Goal: Contribute content

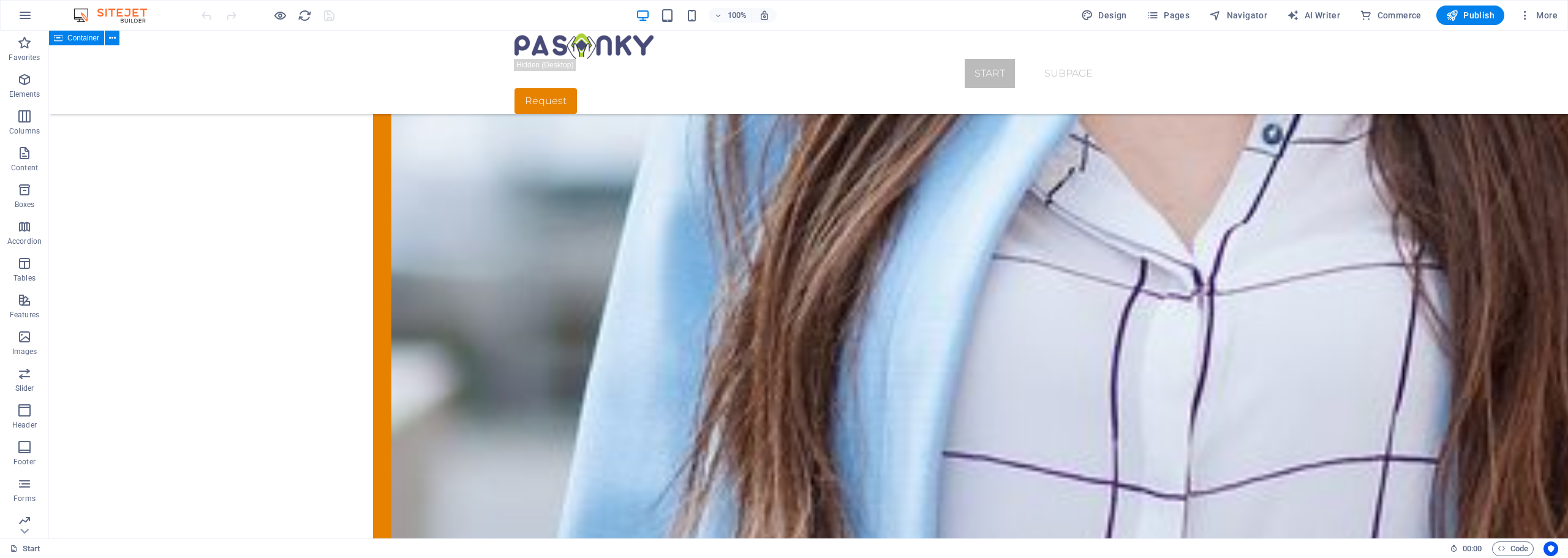
scroll to position [3014, 0]
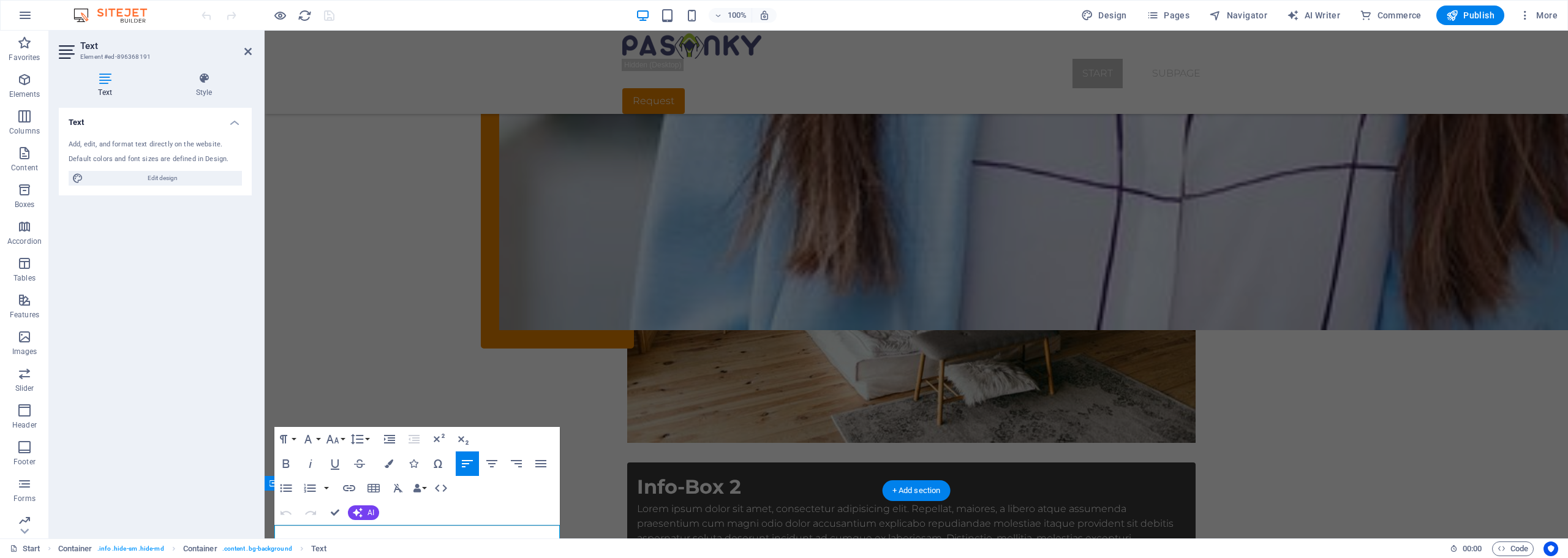
scroll to position [2929, 0]
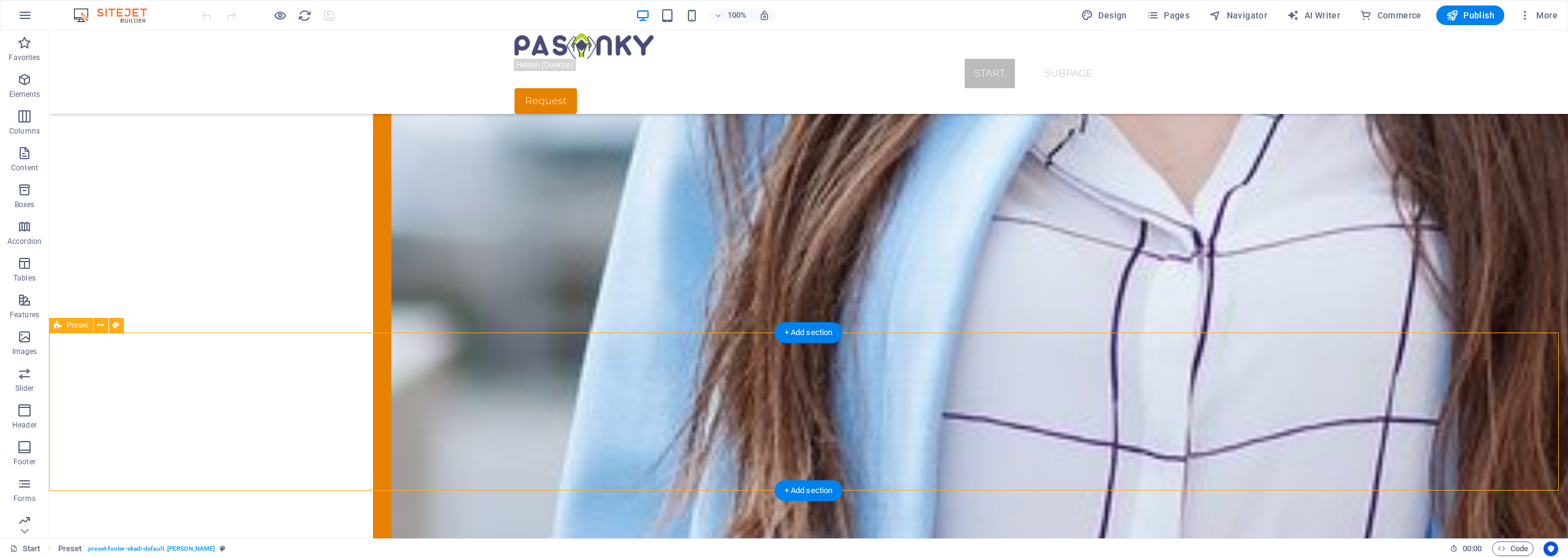
scroll to position [3014, 0]
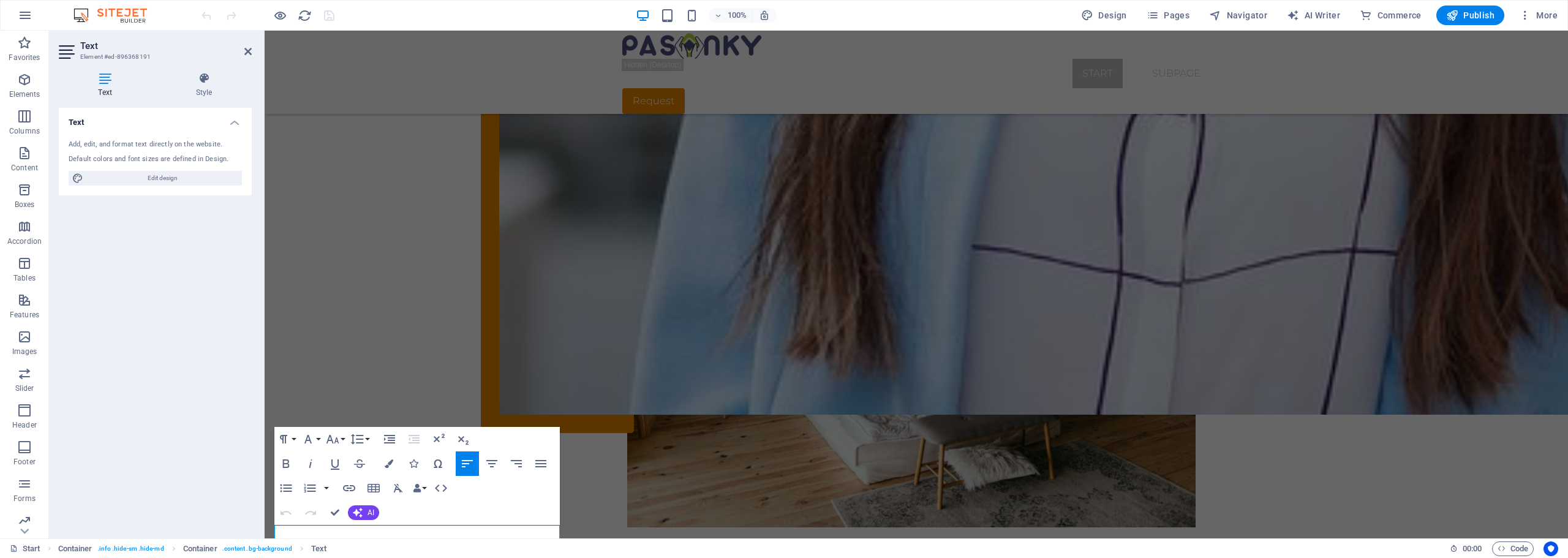
click at [108, 86] on h4 "Text" at bounding box center [108, 85] width 97 height 26
click at [180, 182] on span "Edit design" at bounding box center [163, 178] width 152 height 15
select select "px"
select select "300"
select select "px"
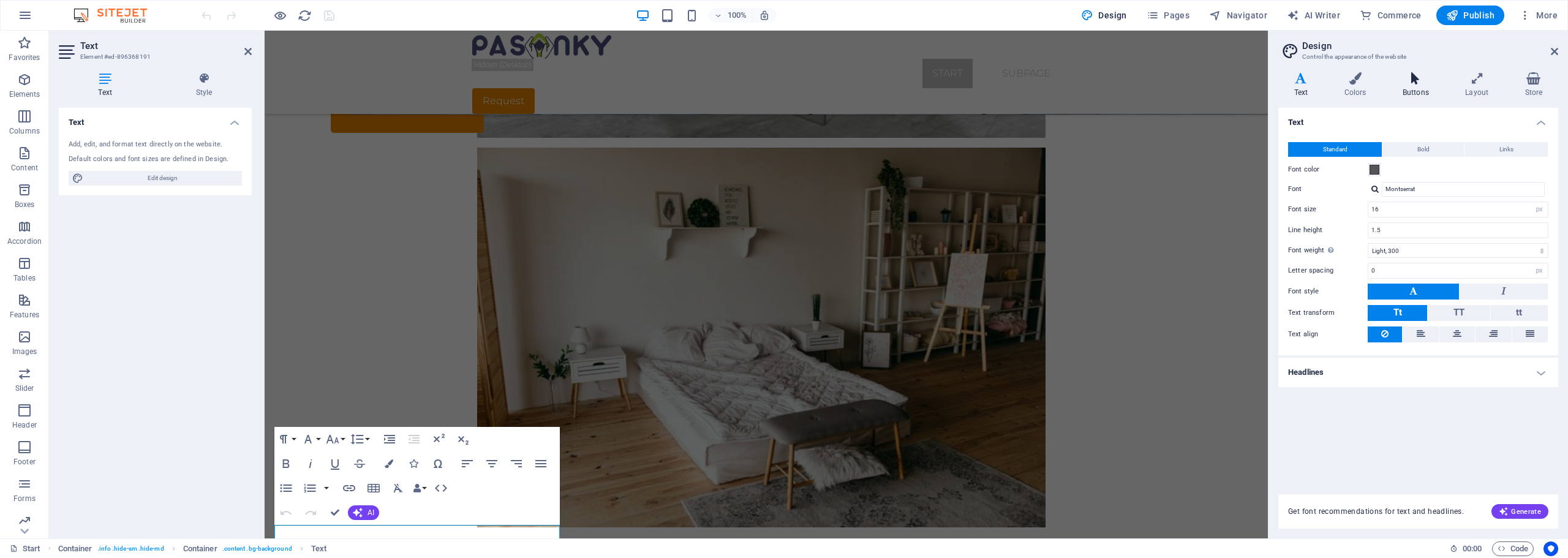
click at [1420, 87] on h4 "Buttons" at bounding box center [1417, 85] width 63 height 26
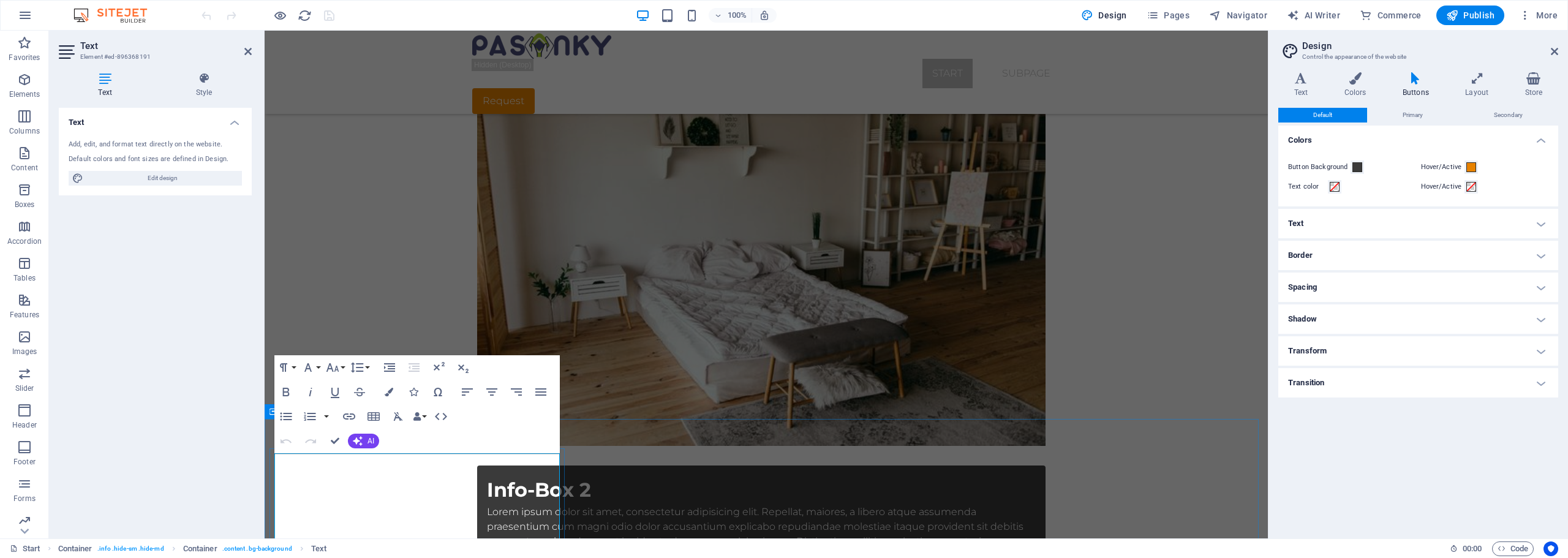
scroll to position [3014, 0]
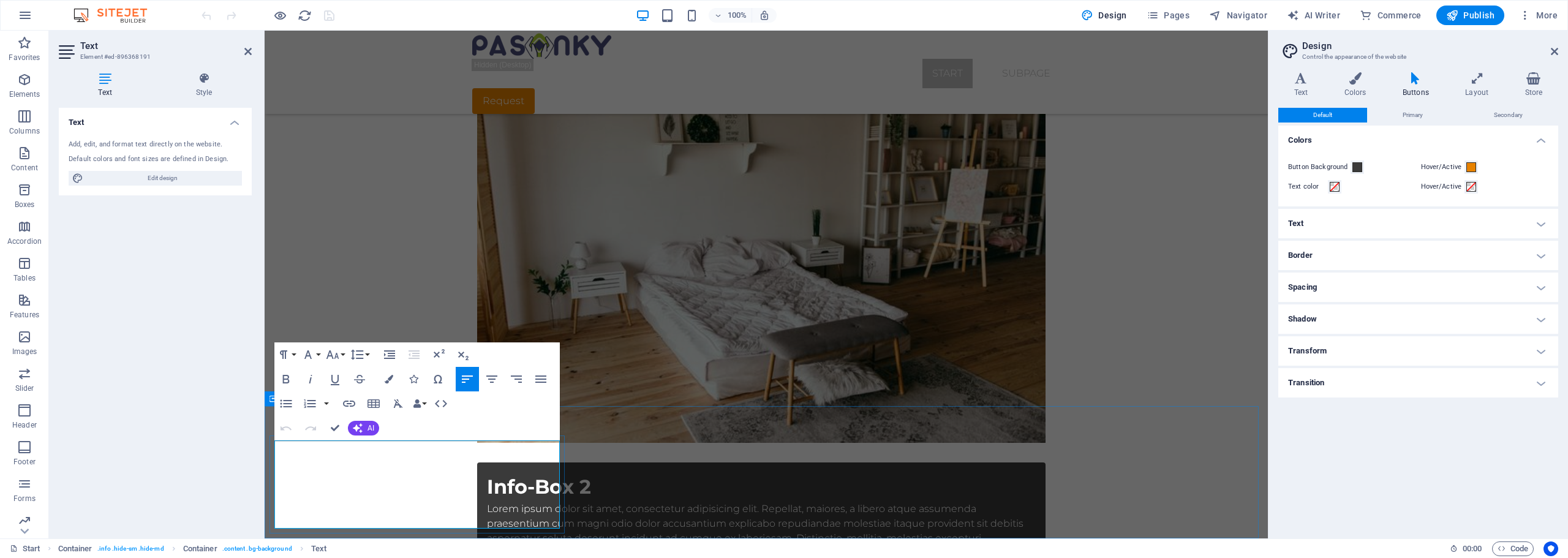
click at [142, 335] on div "Text Add, edit, and format text directly on the website. Default colors and fon…" at bounding box center [155, 317] width 193 height 420
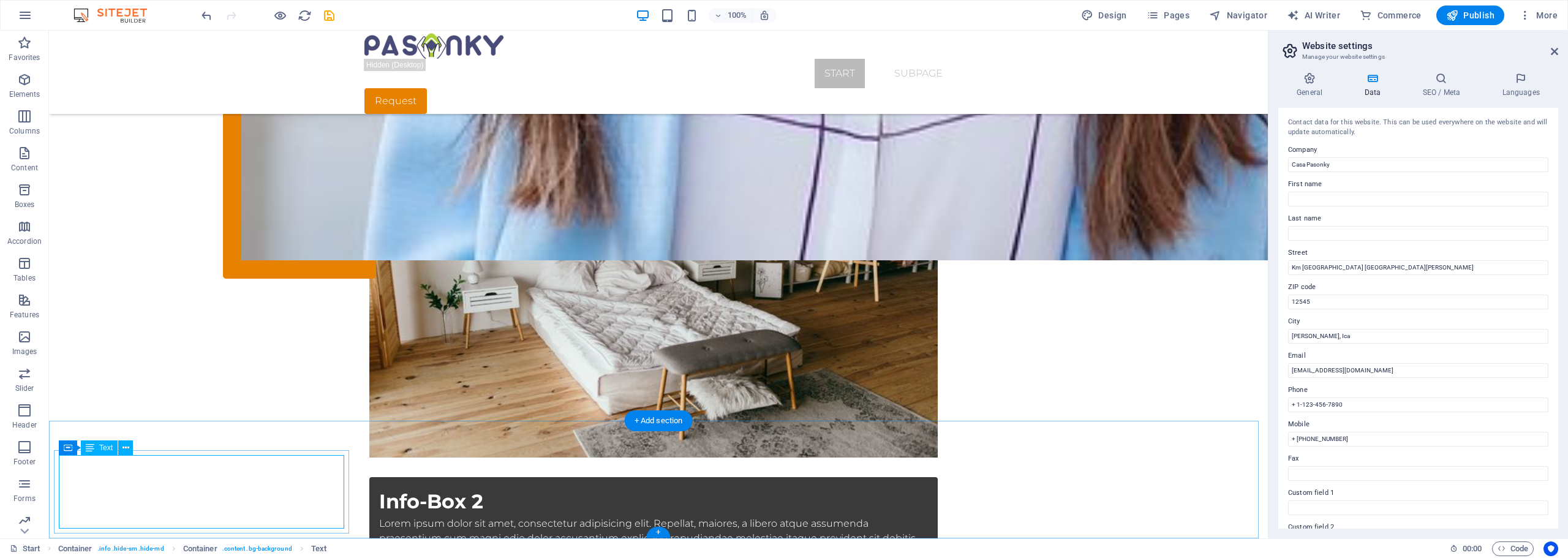
click at [103, 450] on span "Text" at bounding box center [106, 448] width 13 height 7
click at [90, 445] on span "Container" at bounding box center [88, 443] width 32 height 7
click at [119, 443] on icon at bounding box center [117, 443] width 7 height 13
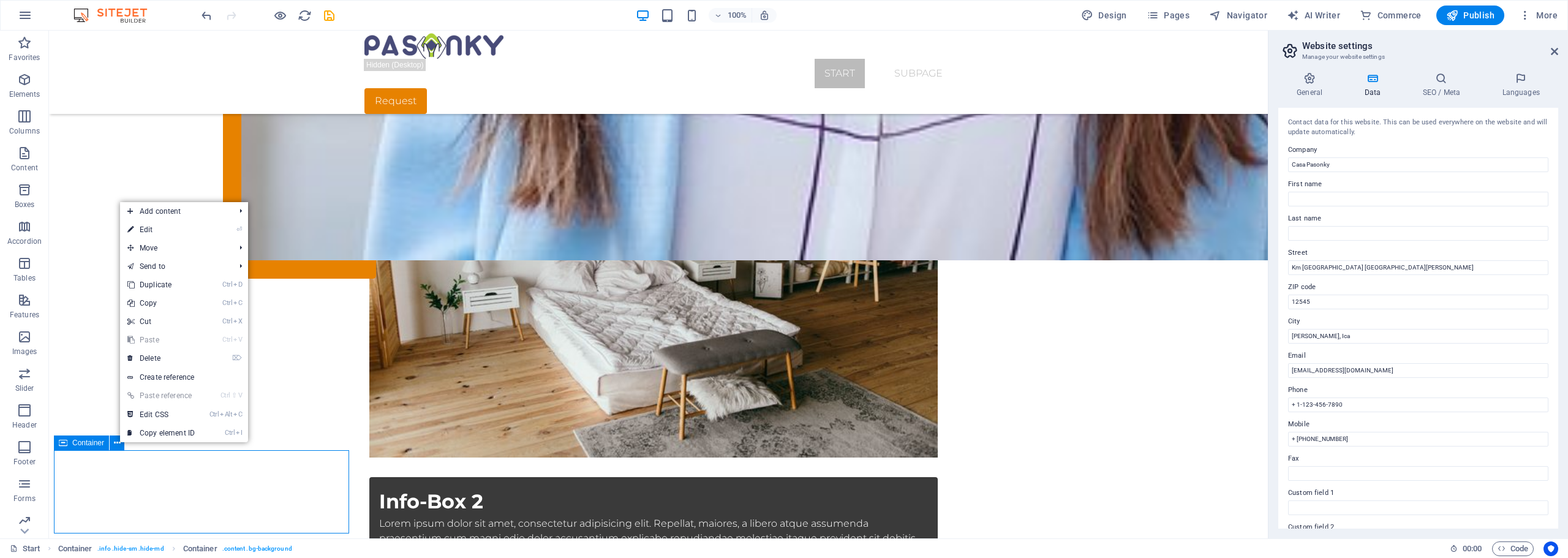
click at [95, 447] on span "Container" at bounding box center [88, 443] width 32 height 7
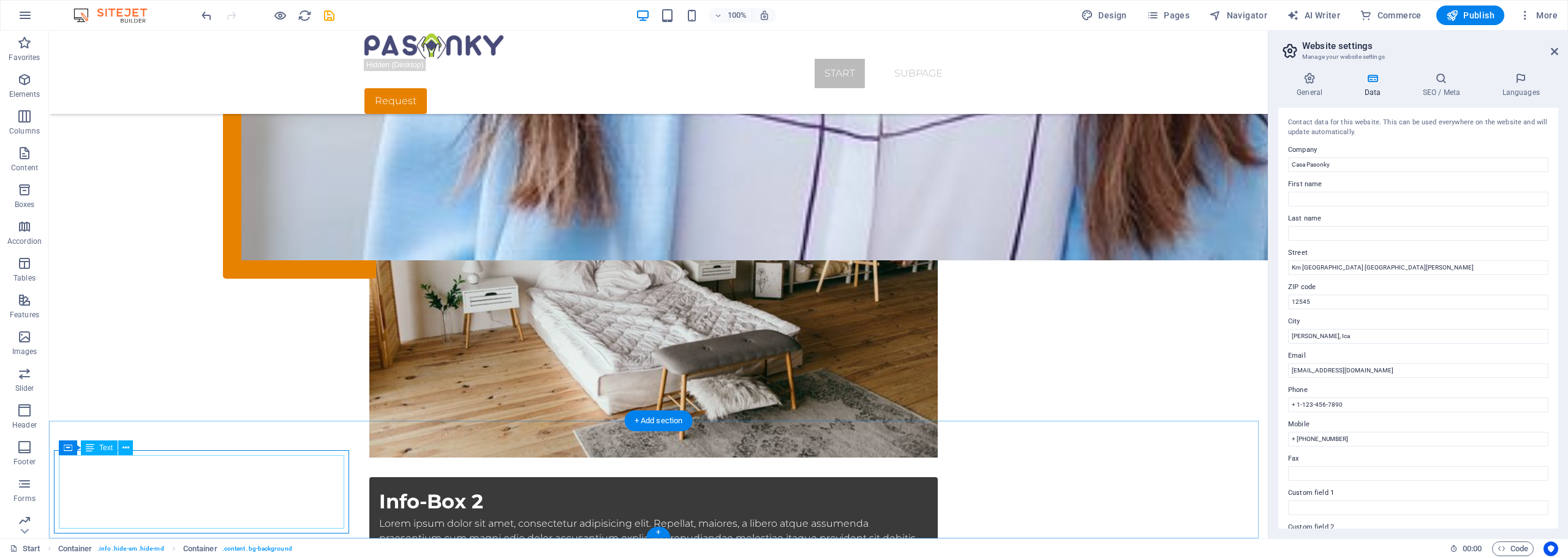
click at [106, 449] on span "Text" at bounding box center [106, 448] width 13 height 7
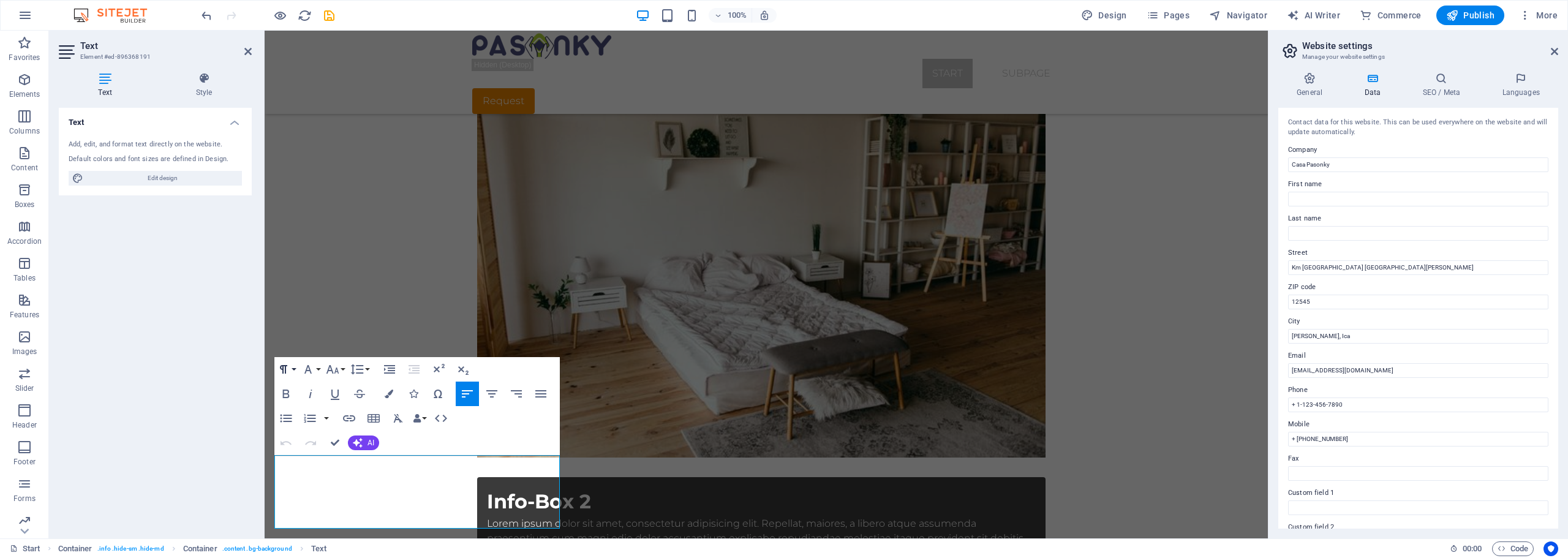
click at [288, 369] on icon "button" at bounding box center [283, 369] width 15 height 15
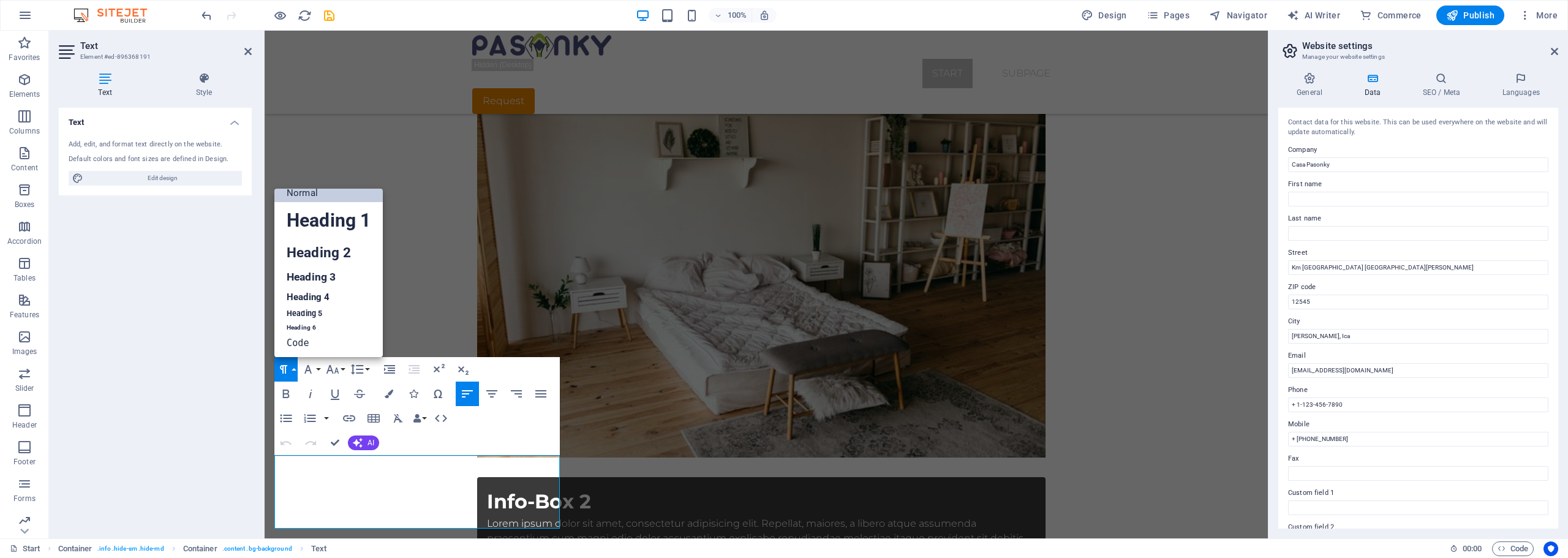
scroll to position [10, 0]
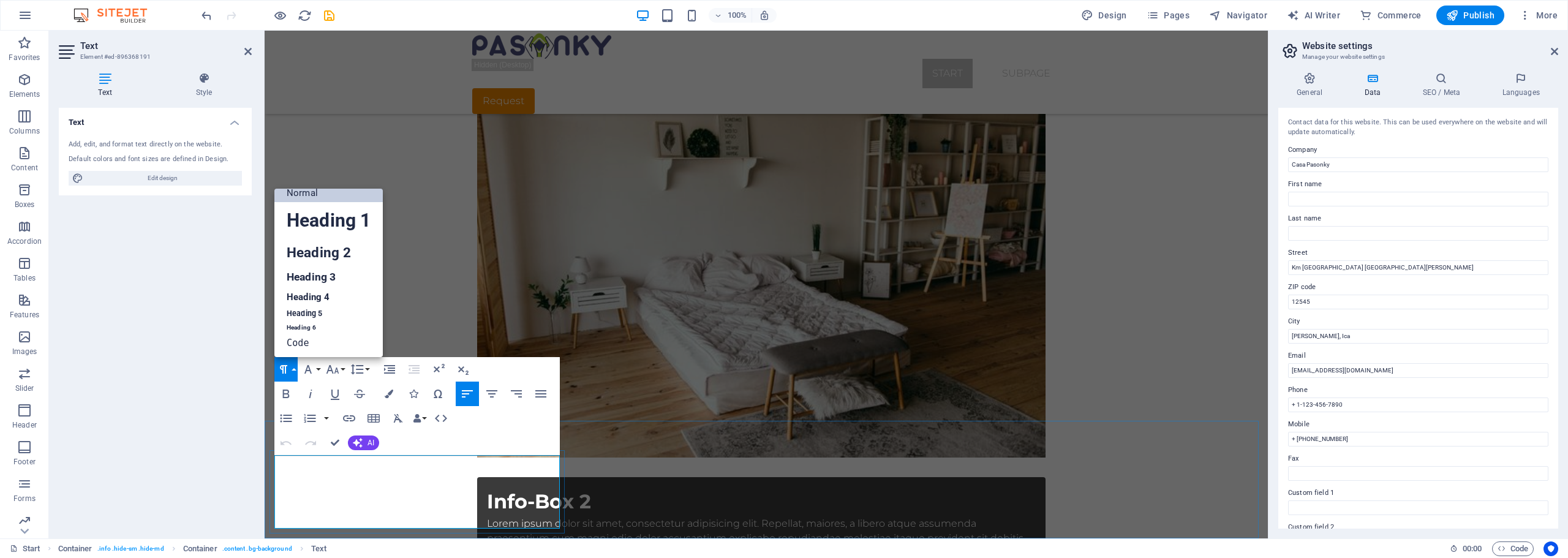
click at [1349, 402] on input "+ 1-123-456-7890" at bounding box center [1417, 405] width 260 height 15
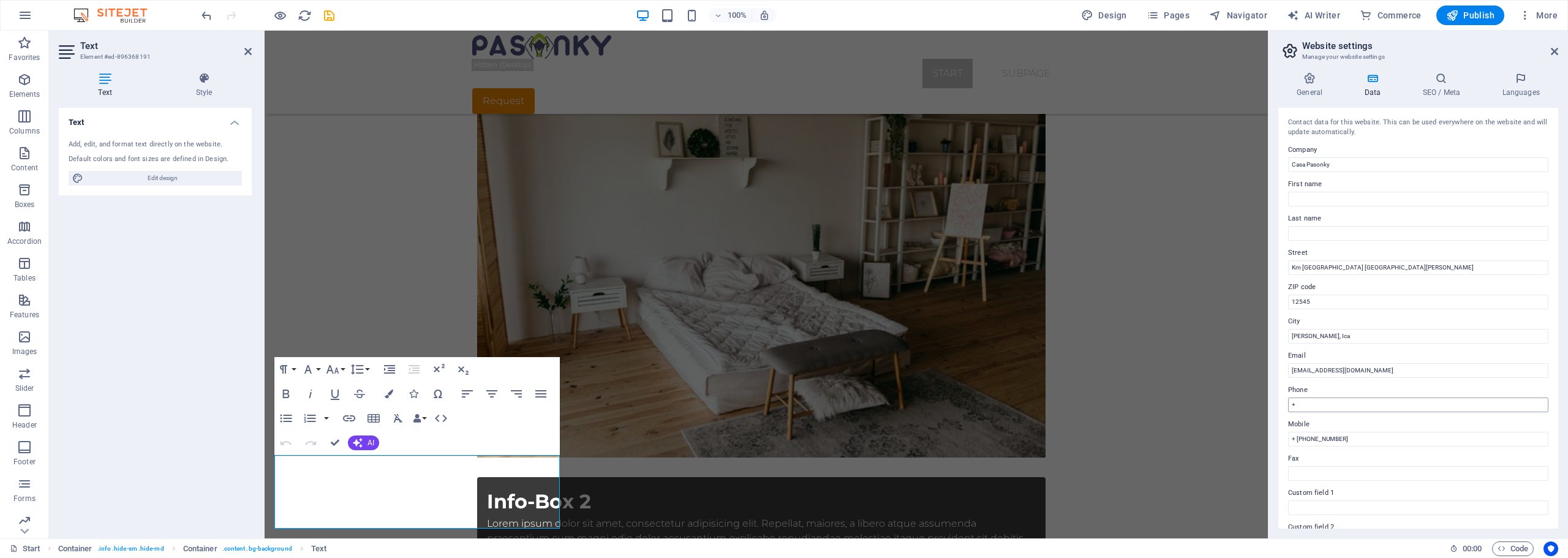
type input "+"
click at [1357, 438] on input "+ [PHONE_NUMBER]" at bounding box center [1417, 439] width 260 height 15
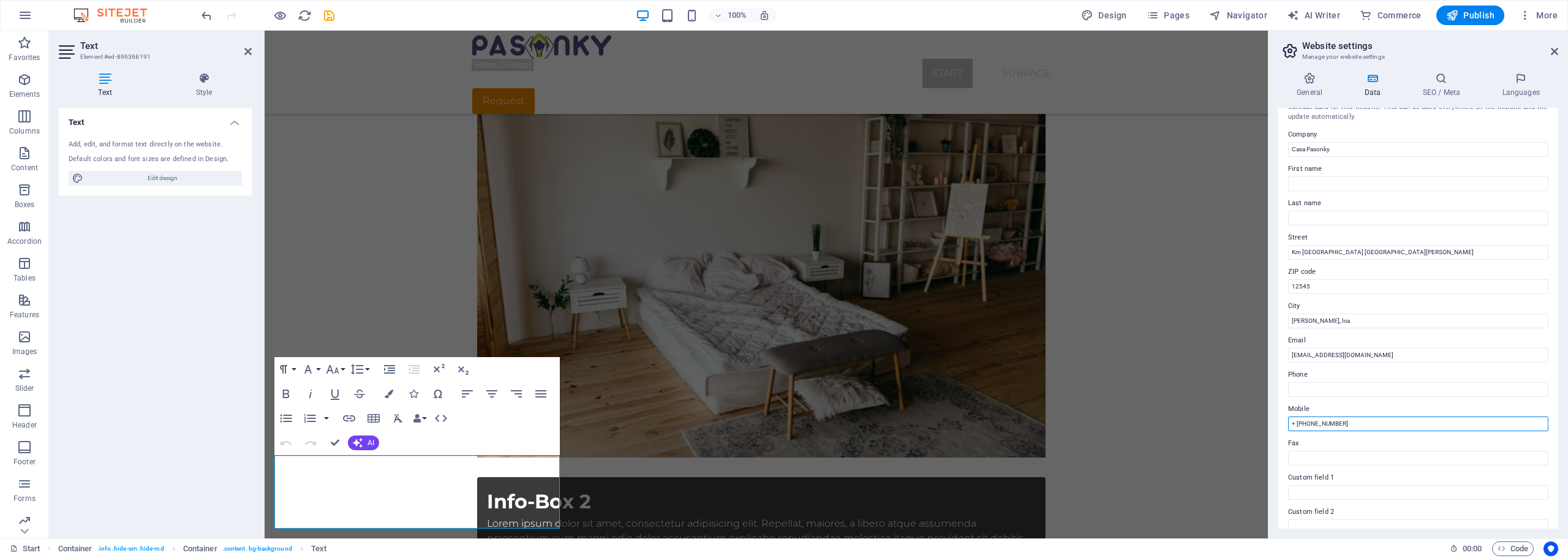
scroll to position [0, 0]
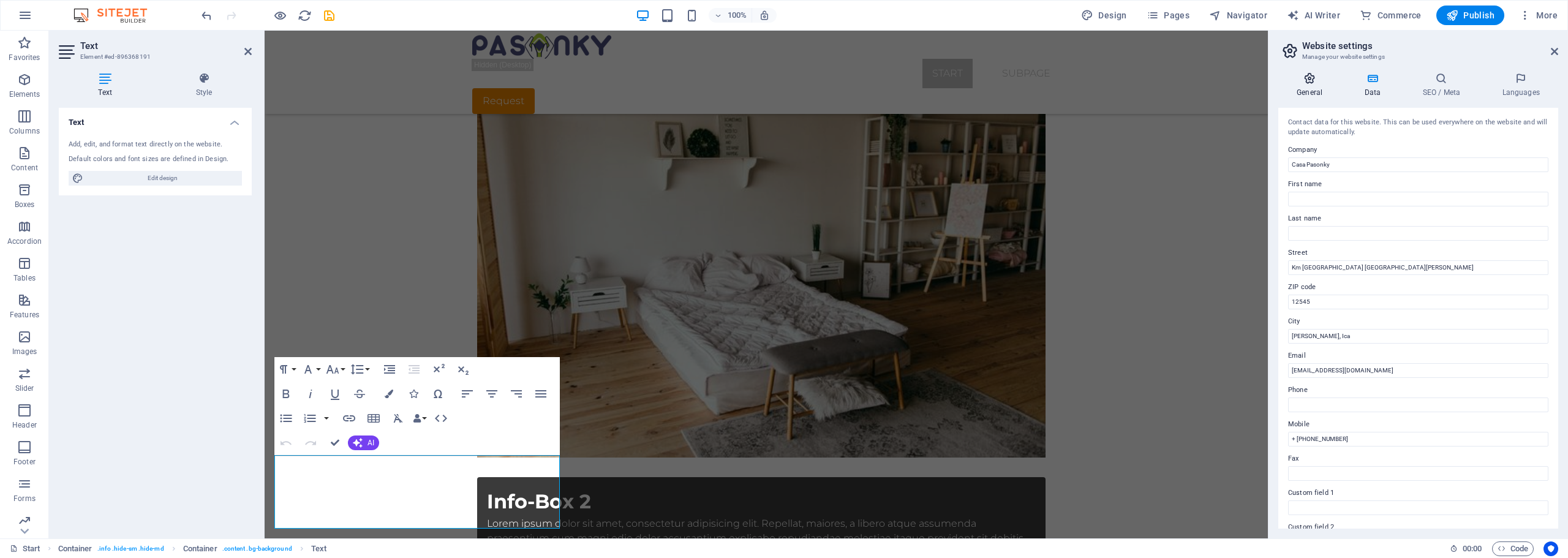
click at [1308, 87] on h4 "General" at bounding box center [1312, 85] width 67 height 26
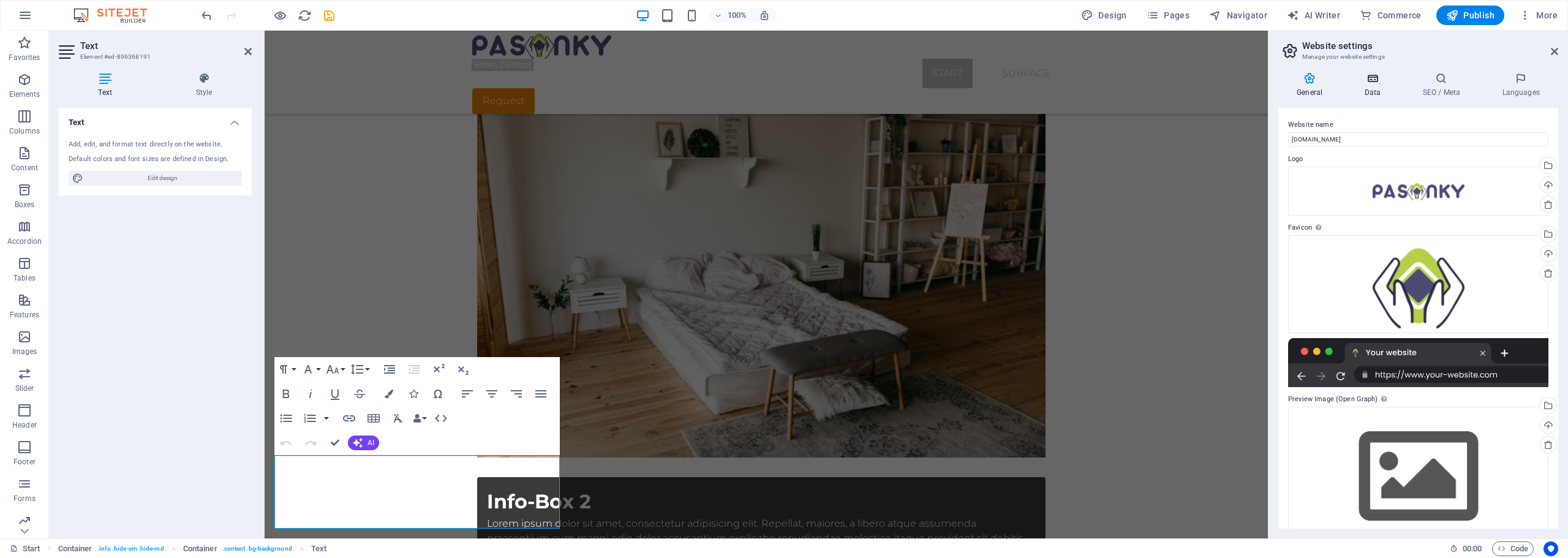
click at [1366, 81] on icon at bounding box center [1372, 78] width 53 height 12
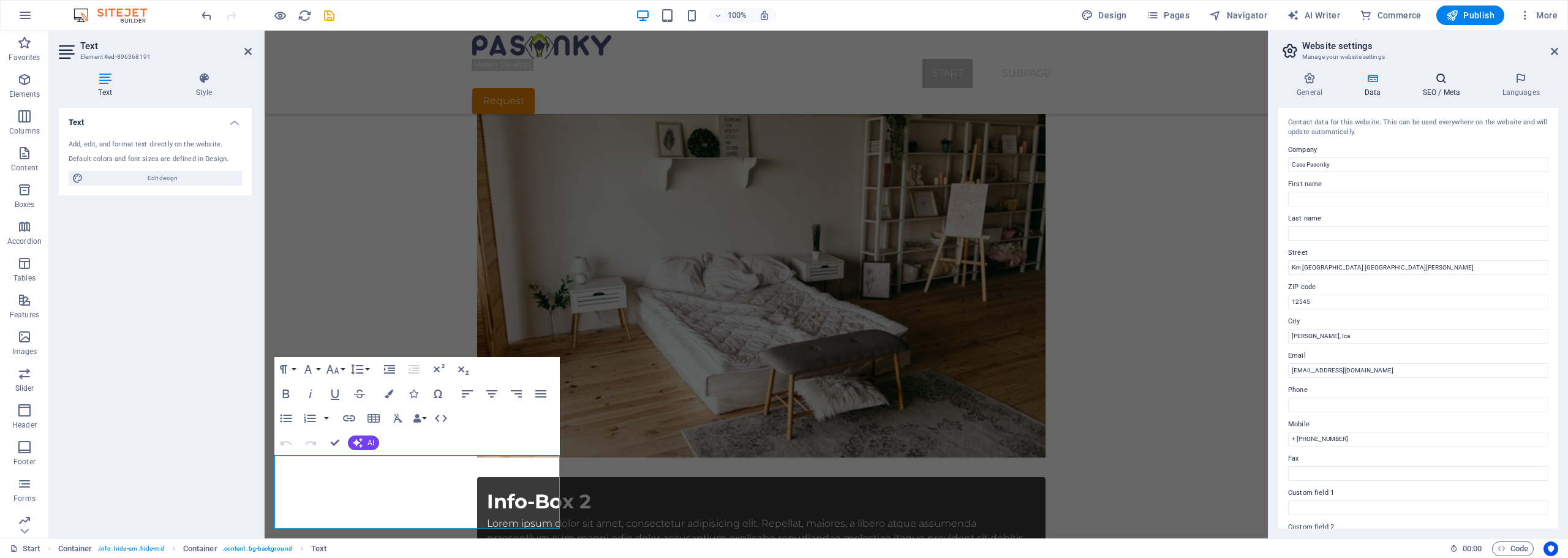
click at [1449, 91] on h4 "SEO / Meta" at bounding box center [1444, 85] width 79 height 26
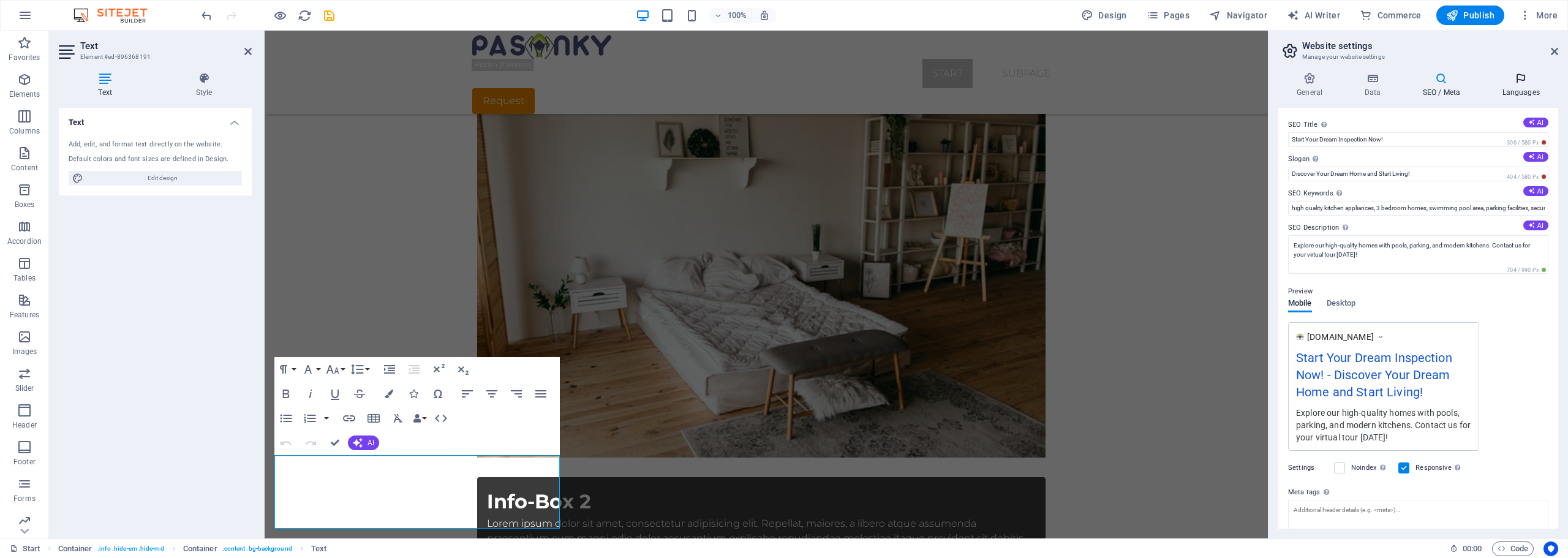
click at [1535, 92] on h4 "Languages" at bounding box center [1520, 85] width 75 height 26
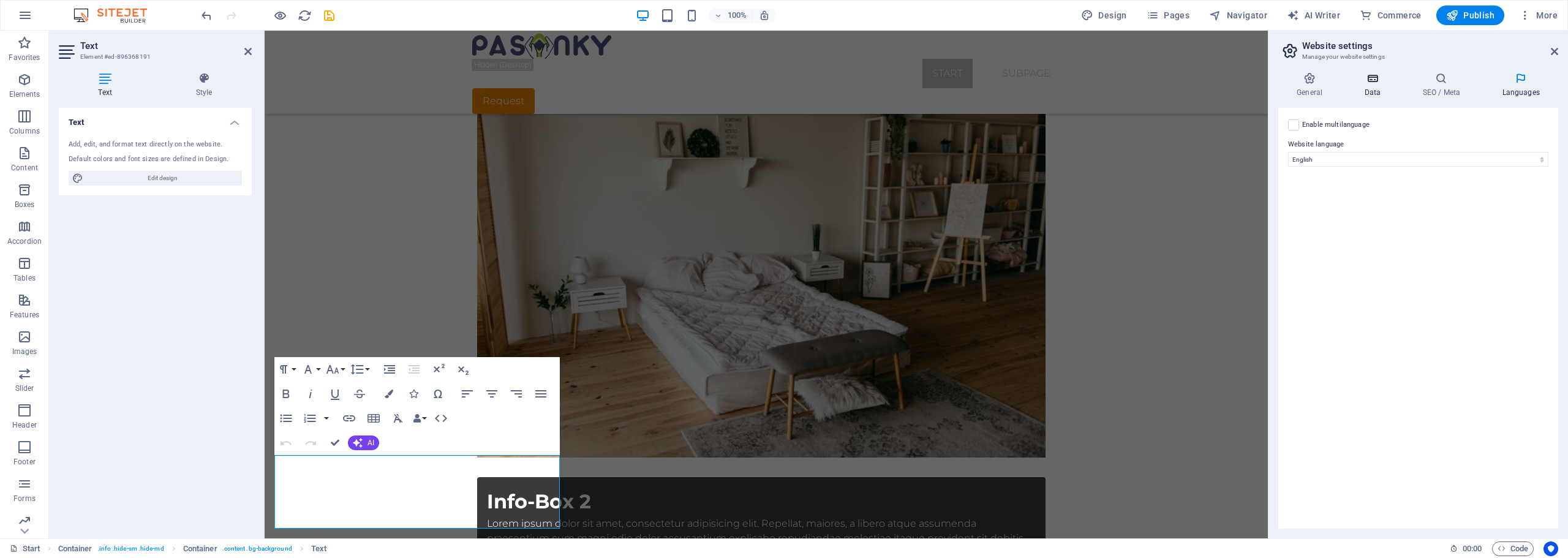
click at [1379, 91] on h4 "Data" at bounding box center [1375, 85] width 58 height 26
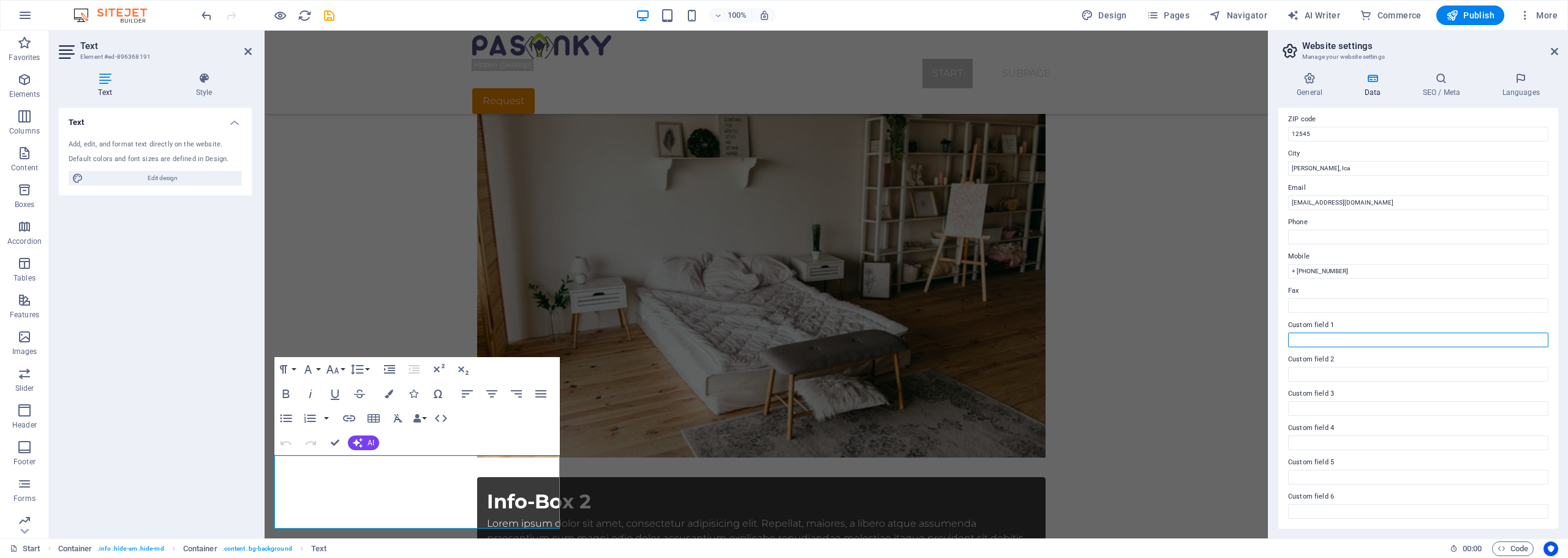
click at [1309, 339] on input "Custom field 1" at bounding box center [1417, 339] width 260 height 15
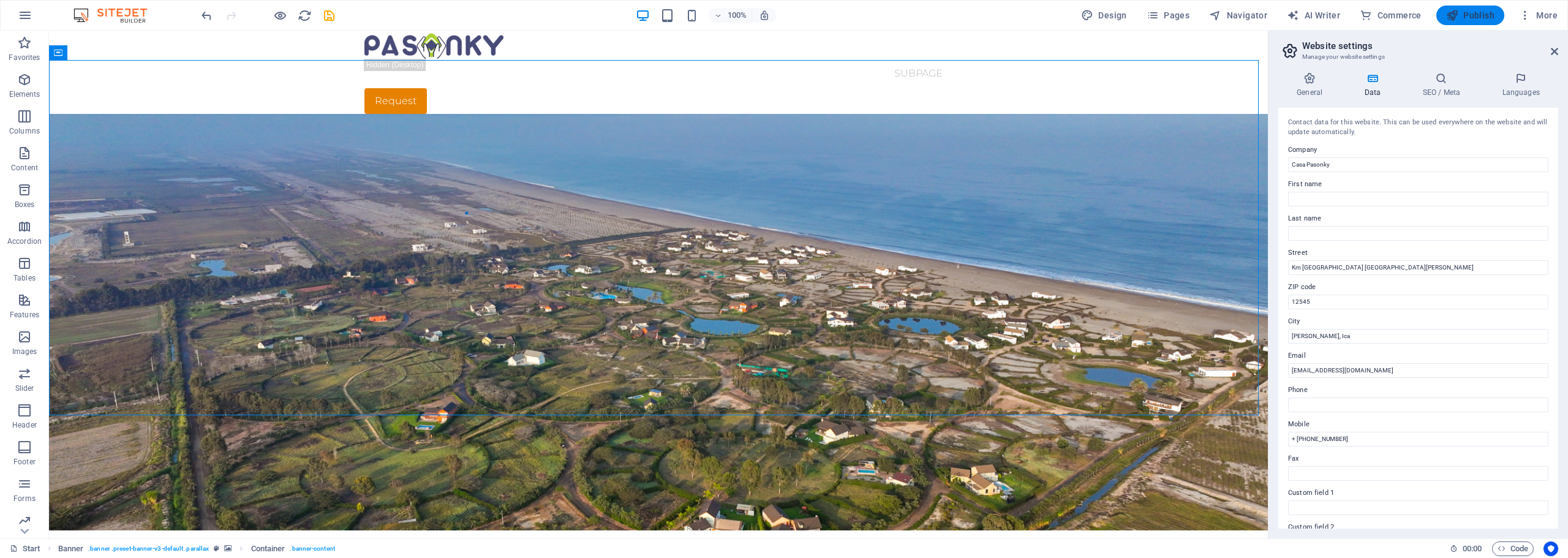
click at [1476, 11] on span "Publish" at bounding box center [1470, 15] width 48 height 12
